Goal: Check status: Check status

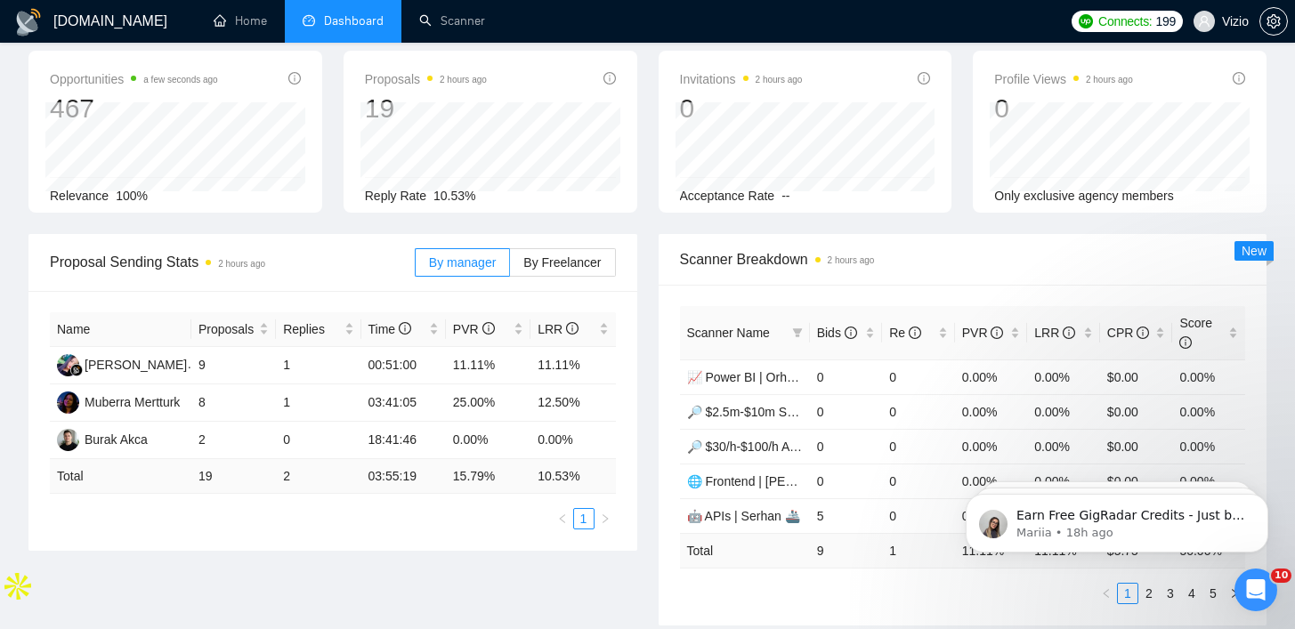
scroll to position [129, 0]
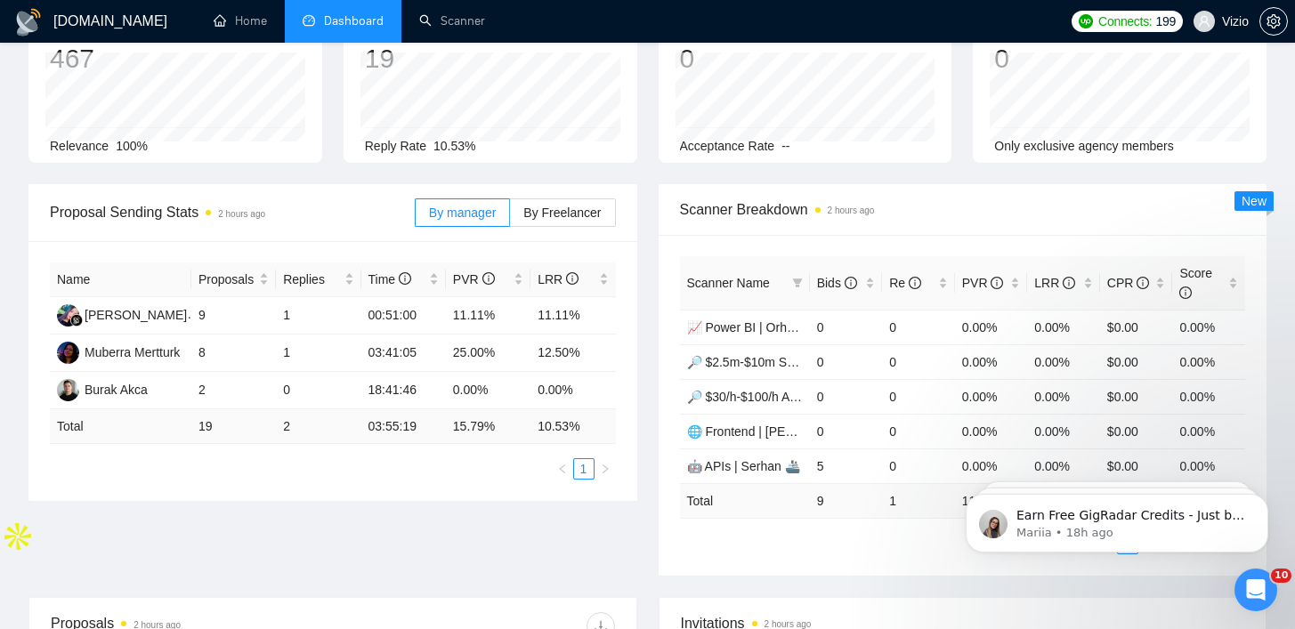
click at [325, 11] on li "Dashboard" at bounding box center [343, 21] width 117 height 43
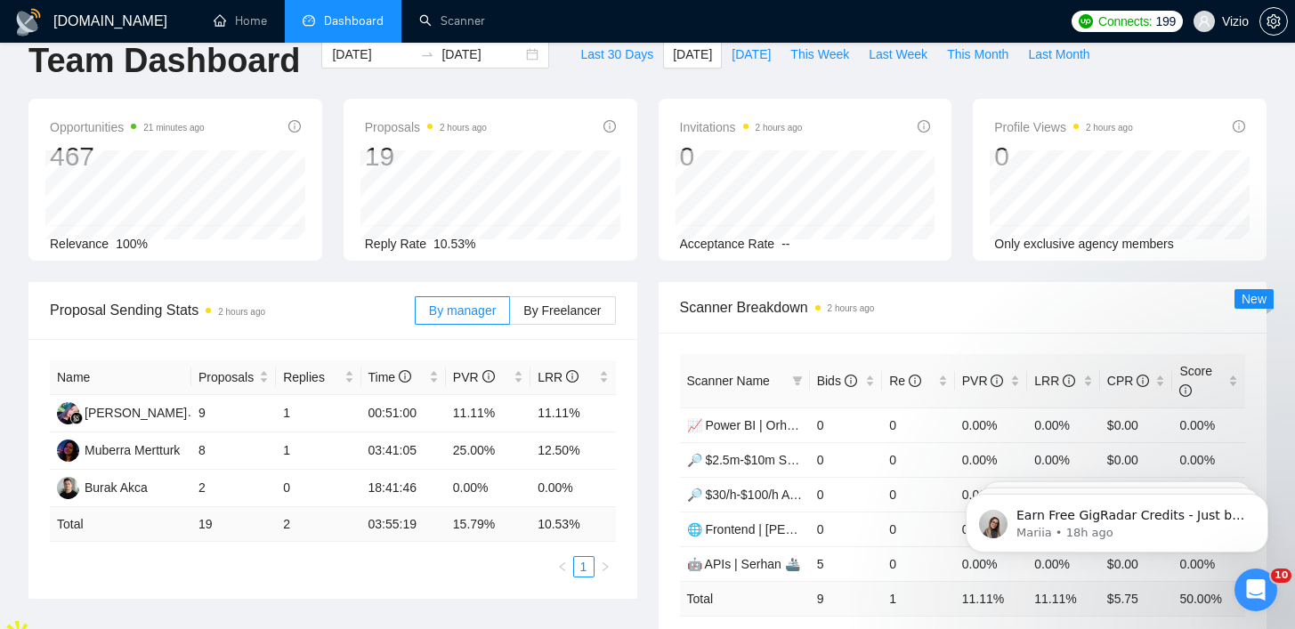
scroll to position [0, 0]
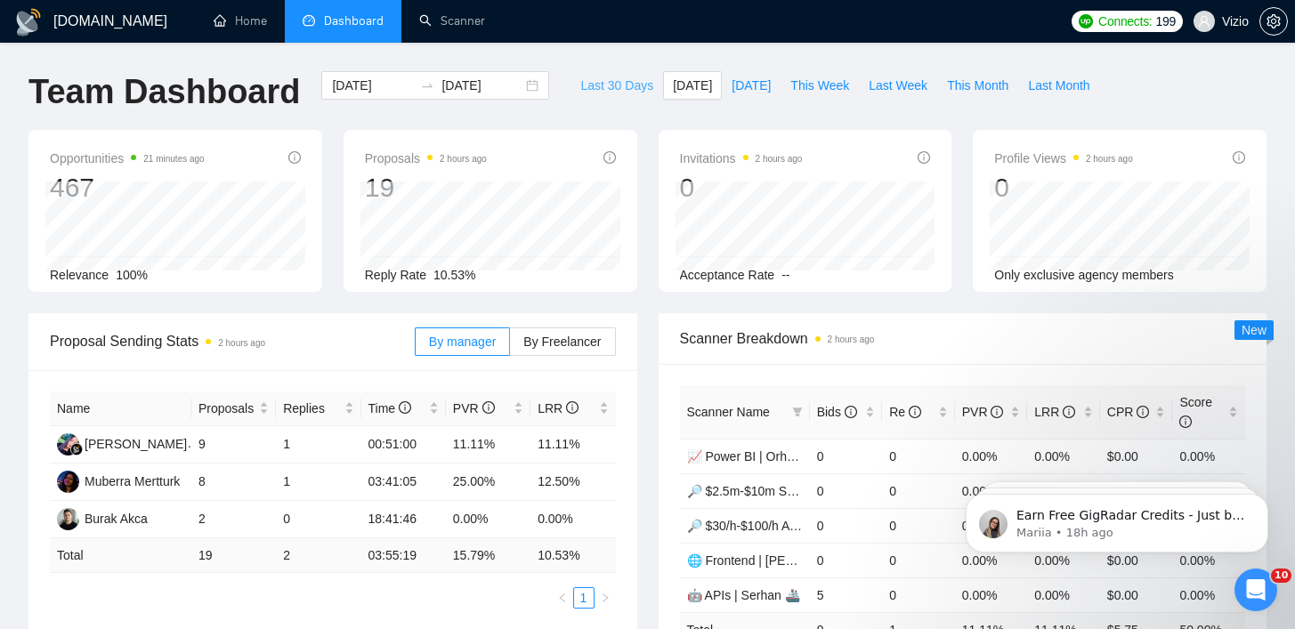
click at [637, 75] on button "Last 30 Days" at bounding box center [616, 85] width 93 height 28
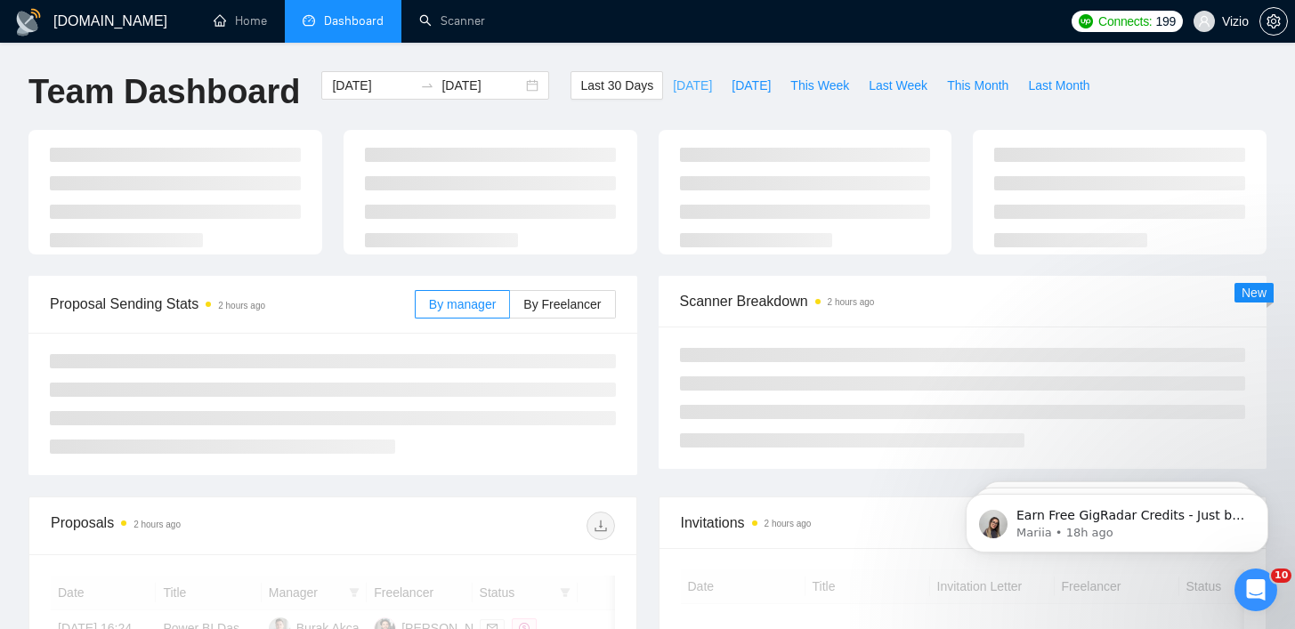
click at [676, 81] on span "[DATE]" at bounding box center [692, 86] width 39 height 20
type input "[DATE]"
